Goal: Find specific page/section: Find specific page/section

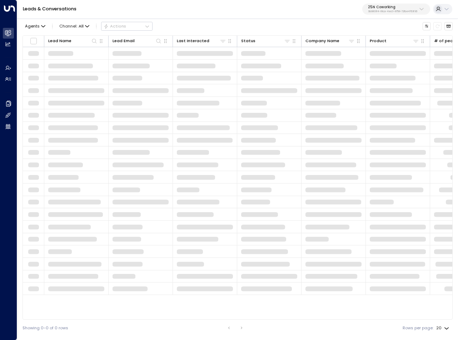
click at [401, 11] on p "3b9800f4-81ca-4ec0-8758-72fbe4763f36" at bounding box center [392, 11] width 49 height 3
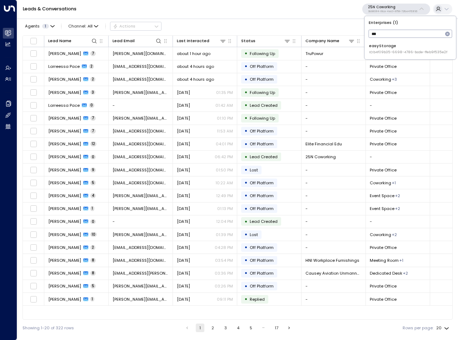
type input "***"
click at [392, 45] on div "easyStorage ID: b4f09b35-6698-4786-bcde-ffeb9f535e2f" at bounding box center [408, 49] width 78 height 12
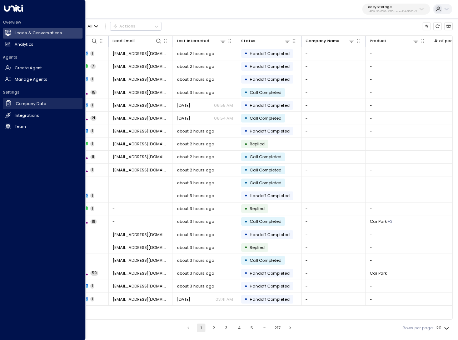
click at [29, 103] on h2 "Company Data" at bounding box center [31, 104] width 31 height 6
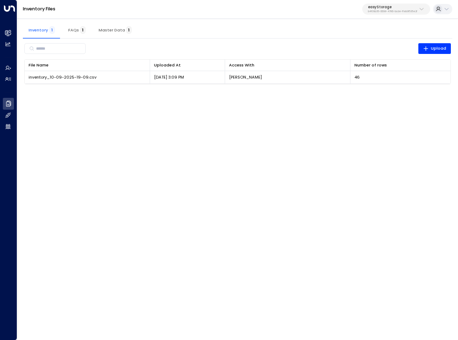
click at [378, 92] on html "Overview Leads & Conversations Leads & Conversations Analytics Analytics Agents…" at bounding box center [229, 46] width 458 height 92
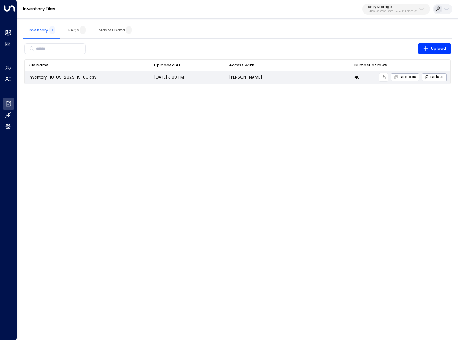
click at [387, 76] on icon at bounding box center [384, 77] width 5 height 5
